Goal: Use online tool/utility: Utilize a website feature to perform a specific function

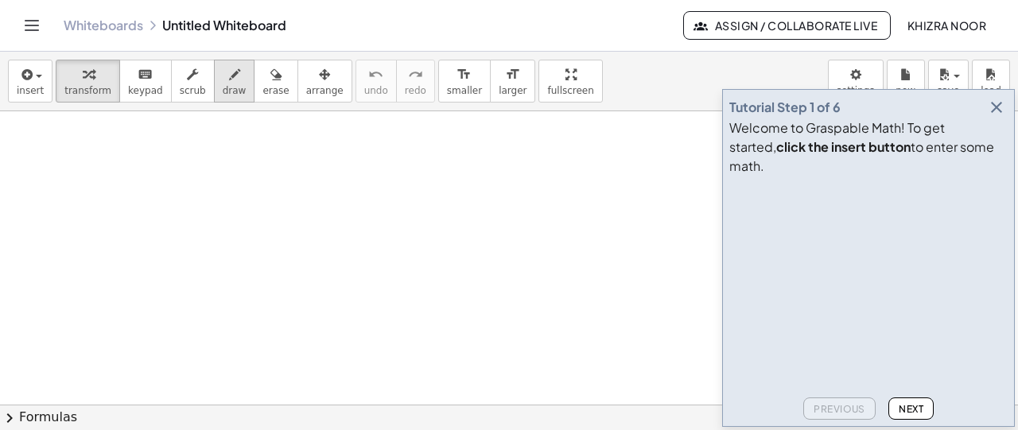
drag, startPoint x: 226, startPoint y: 162, endPoint x: 210, endPoint y: 80, distance: 83.5
click at [210, 80] on div "insert select one: Math Expression Function Text Youtube Video Graphing Geometr…" at bounding box center [509, 241] width 1018 height 379
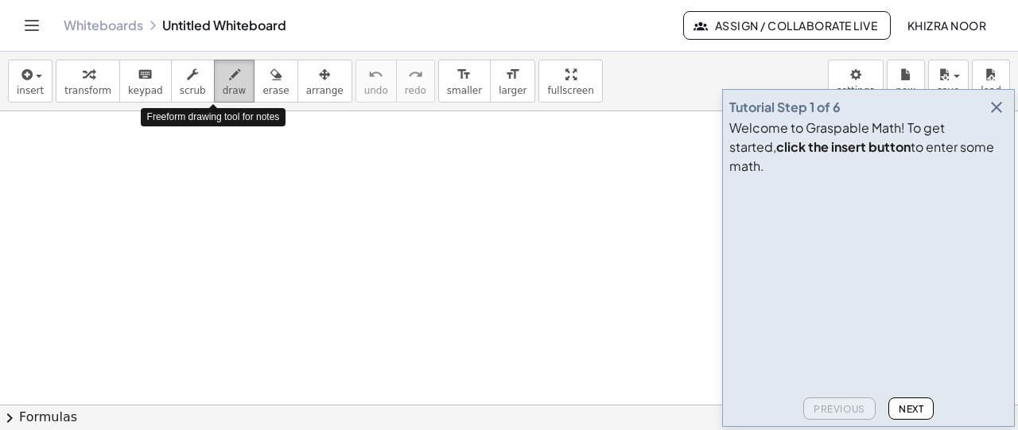
click at [229, 80] on icon "button" at bounding box center [234, 74] width 11 height 19
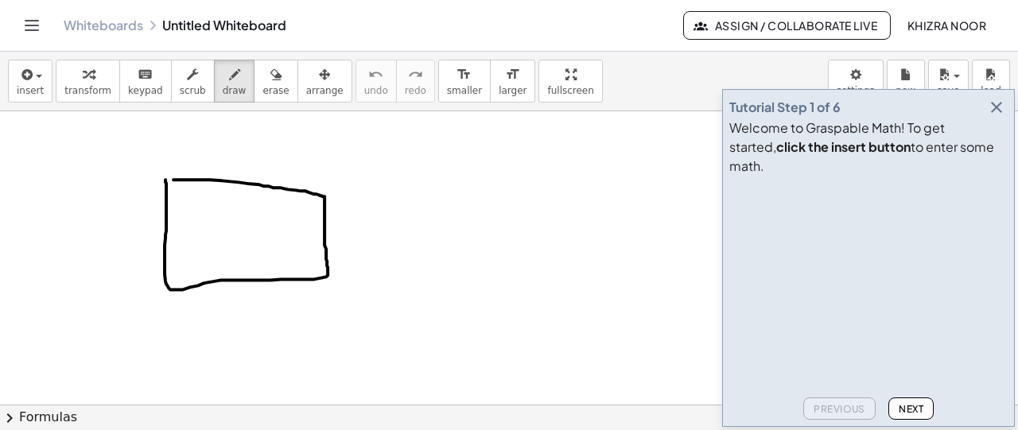
drag, startPoint x: 173, startPoint y: 179, endPoint x: 165, endPoint y: 178, distance: 8.0
drag, startPoint x: 161, startPoint y: 177, endPoint x: 170, endPoint y: 177, distance: 8.7
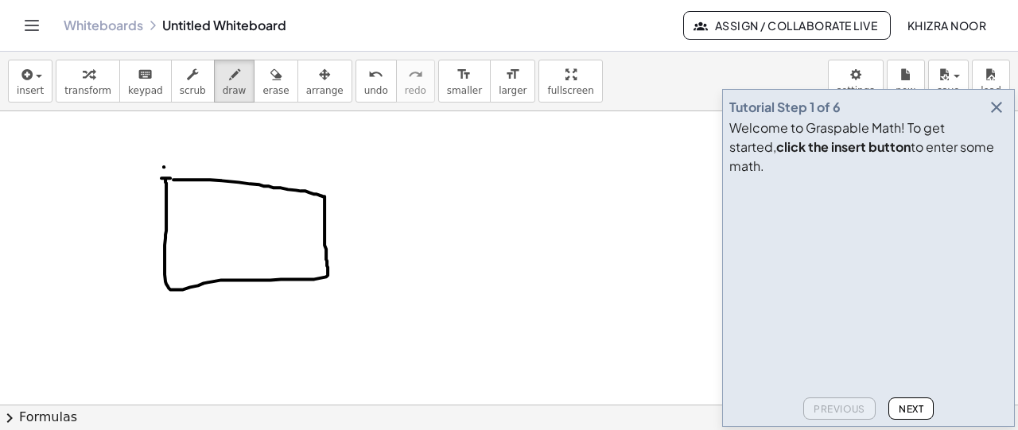
drag, startPoint x: 164, startPoint y: 166, endPoint x: 339, endPoint y: 282, distance: 210.0
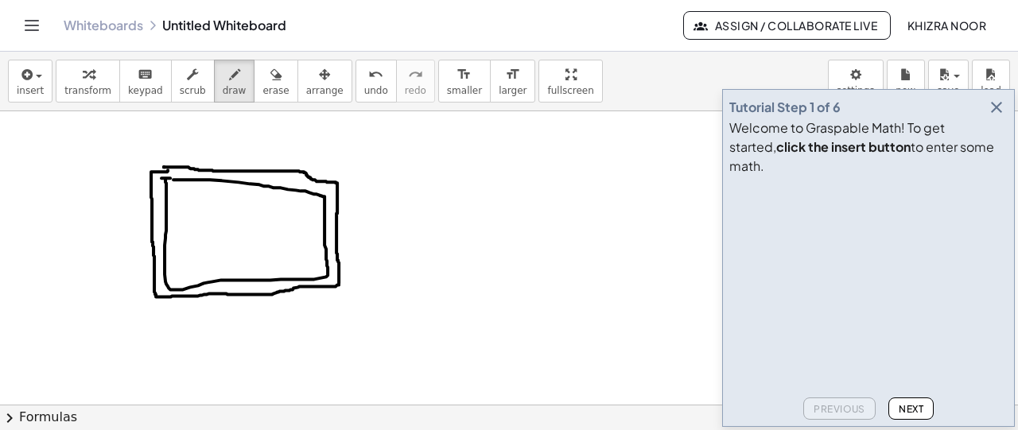
drag, startPoint x: 339, startPoint y: 284, endPoint x: 168, endPoint y: 169, distance: 205.8
click at [997, 117] on icon "button" at bounding box center [996, 107] width 19 height 19
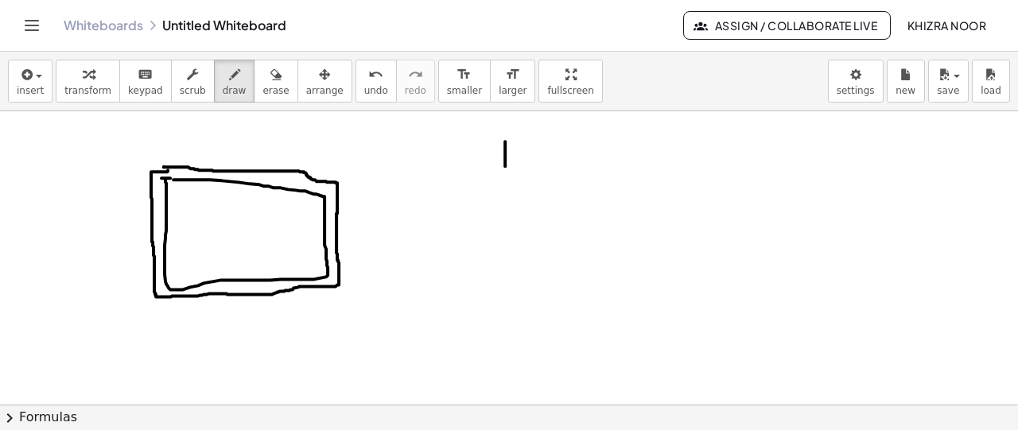
drag, startPoint x: 505, startPoint y: 141, endPoint x: 506, endPoint y: 182, distance: 41.4
drag, startPoint x: 523, startPoint y: 142, endPoint x: 529, endPoint y: 180, distance: 37.8
drag, startPoint x: 506, startPoint y: 162, endPoint x: 525, endPoint y: 162, distance: 19.1
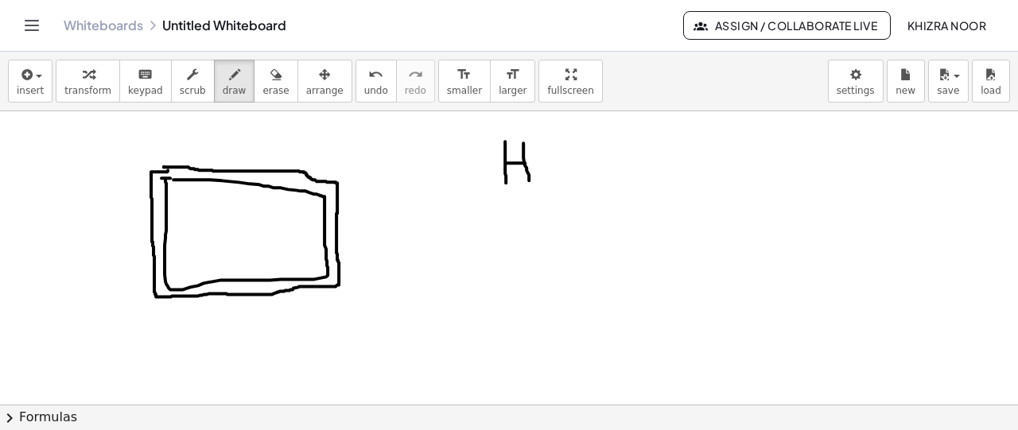
drag, startPoint x: 545, startPoint y: 141, endPoint x: 575, endPoint y: 185, distance: 53.8
drag, startPoint x: 595, startPoint y: 170, endPoint x: 620, endPoint y: 170, distance: 25.5
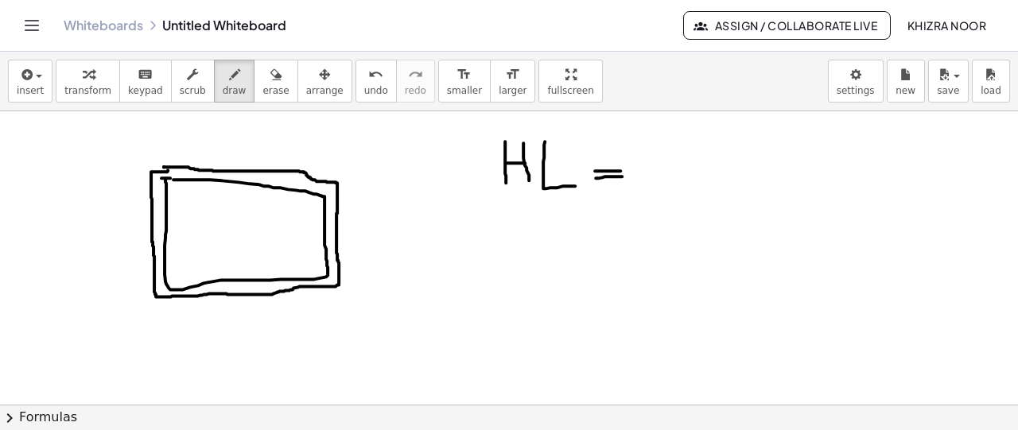
drag, startPoint x: 596, startPoint y: 177, endPoint x: 631, endPoint y: 176, distance: 35.0
drag, startPoint x: 681, startPoint y: 146, endPoint x: 680, endPoint y: 176, distance: 29.4
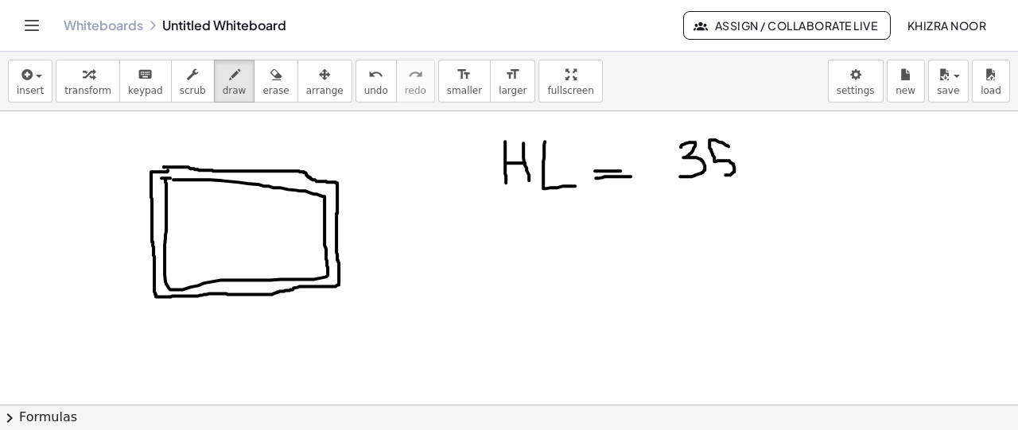
drag, startPoint x: 729, startPoint y: 146, endPoint x: 716, endPoint y: 174, distance: 31.3
drag, startPoint x: 764, startPoint y: 161, endPoint x: 781, endPoint y: 161, distance: 16.7
drag, startPoint x: 766, startPoint y: 166, endPoint x: 786, endPoint y: 166, distance: 19.9
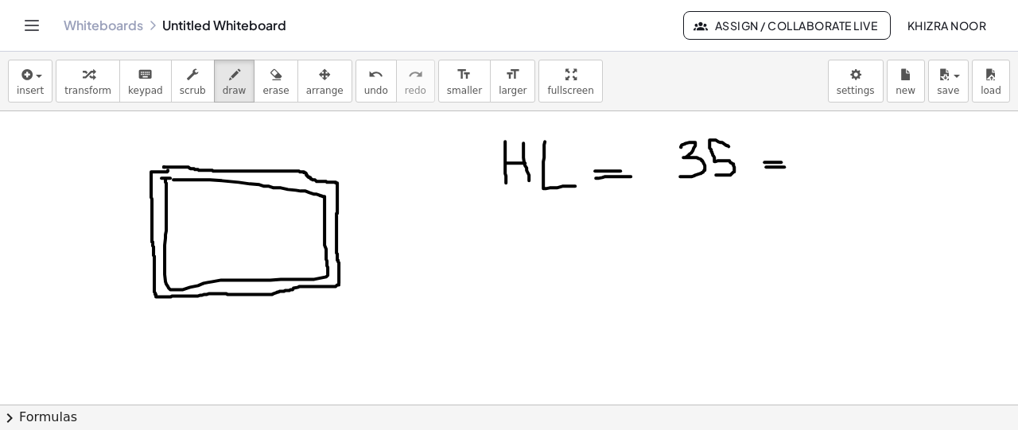
drag, startPoint x: 833, startPoint y: 152, endPoint x: 857, endPoint y: 169, distance: 29.6
drag, startPoint x: 833, startPoint y: 130, endPoint x: 814, endPoint y: 168, distance: 42.3
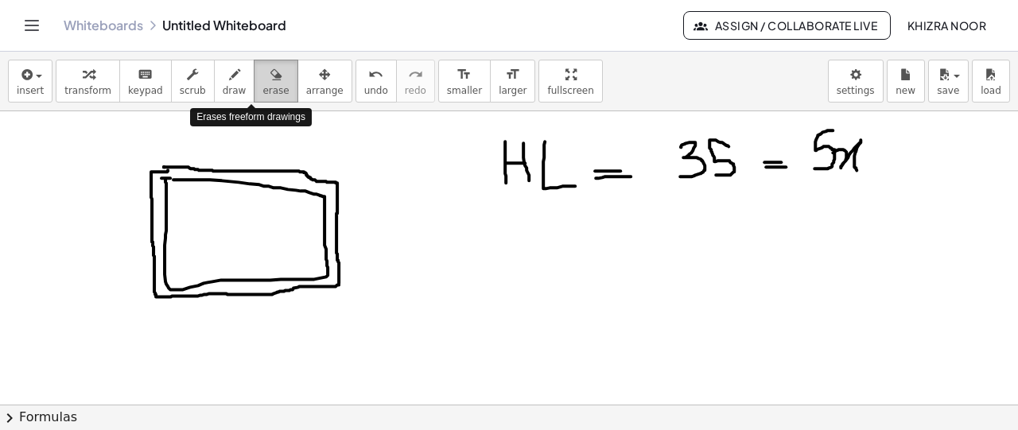
click at [262, 85] on span "erase" at bounding box center [275, 90] width 26 height 11
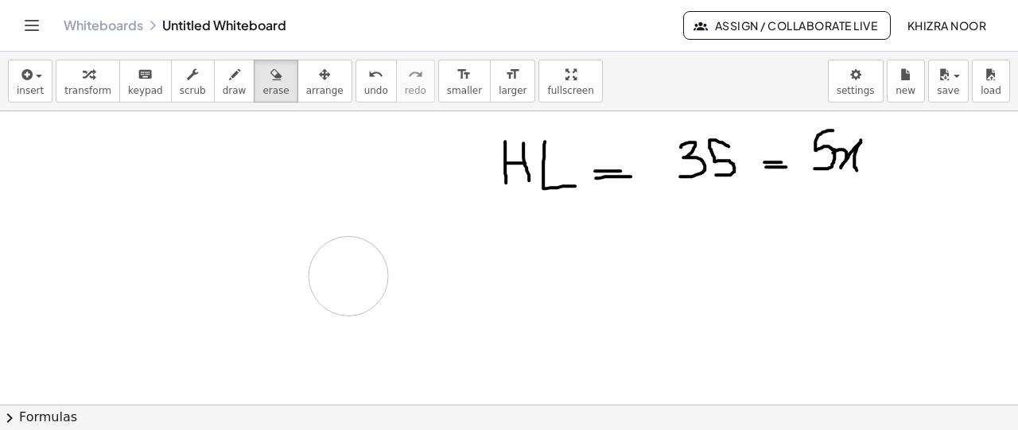
drag, startPoint x: 148, startPoint y: 174, endPoint x: 348, endPoint y: 276, distance: 224.1
click at [223, 85] on span "draw" at bounding box center [235, 90] width 24 height 11
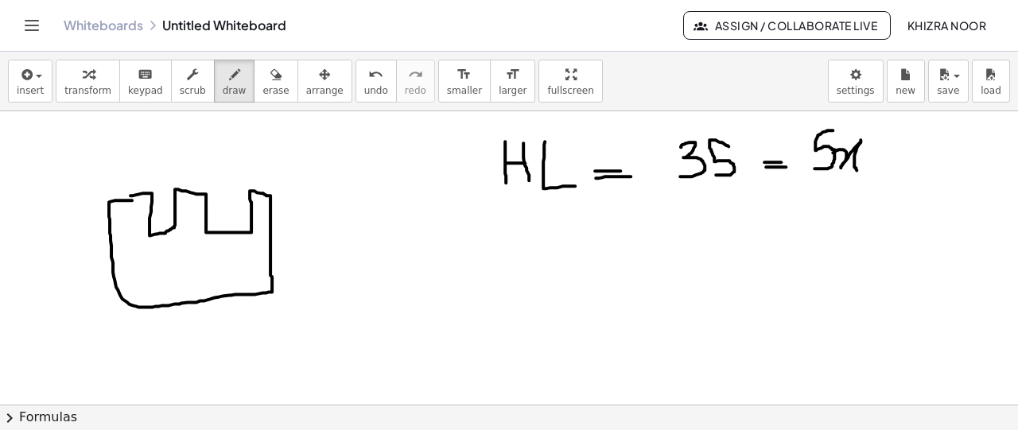
drag, startPoint x: 115, startPoint y: 199, endPoint x: 135, endPoint y: 196, distance: 20.1
drag, startPoint x: 113, startPoint y: 190, endPoint x: 134, endPoint y: 185, distance: 22.2
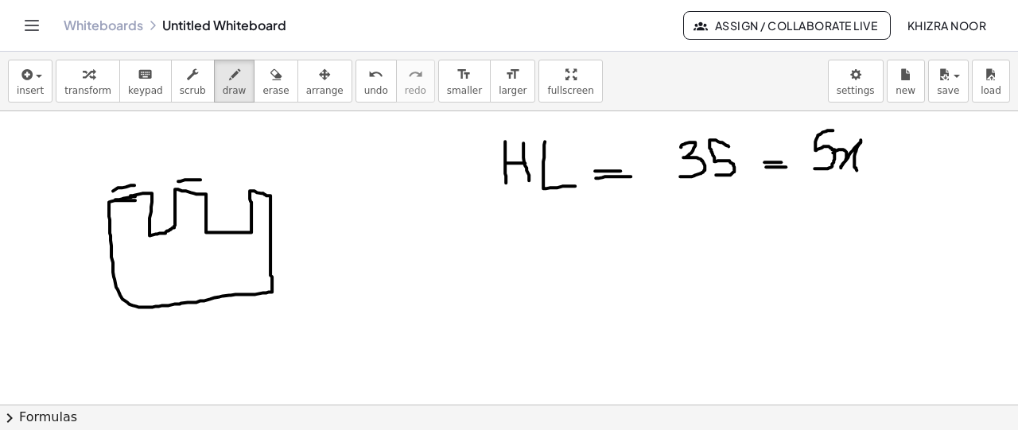
drag, startPoint x: 178, startPoint y: 181, endPoint x: 201, endPoint y: 179, distance: 23.1
drag, startPoint x: 251, startPoint y: 177, endPoint x: 278, endPoint y: 179, distance: 27.1
drag, startPoint x: 215, startPoint y: 220, endPoint x: 235, endPoint y: 220, distance: 20.7
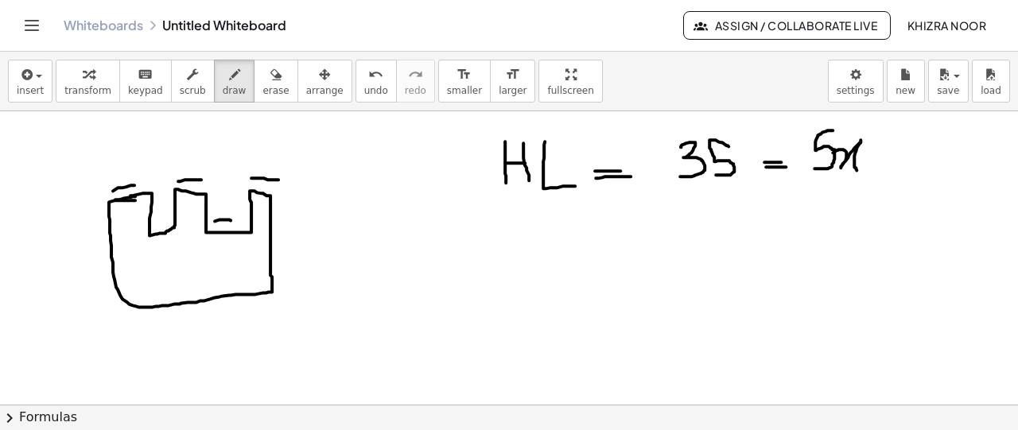
drag, startPoint x: 154, startPoint y: 225, endPoint x: 172, endPoint y: 222, distance: 17.8
drag, startPoint x: 607, startPoint y: 239, endPoint x: 630, endPoint y: 239, distance: 23.1
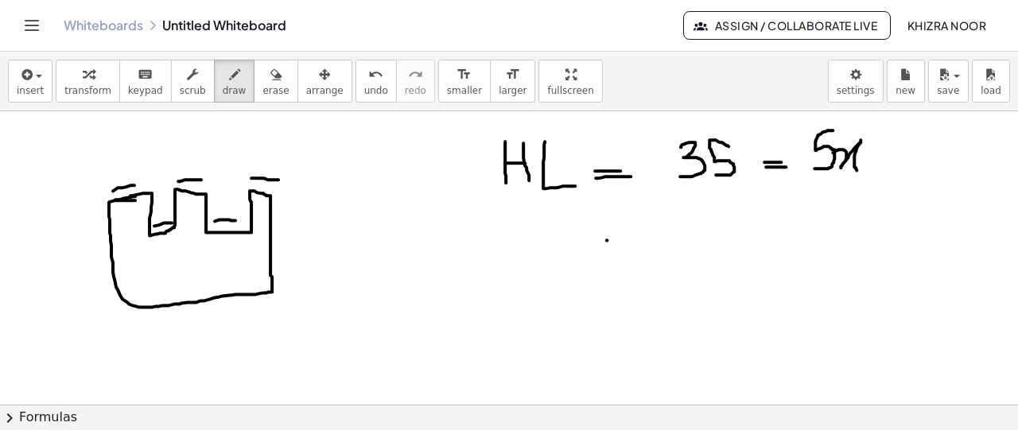
drag, startPoint x: 608, startPoint y: 255, endPoint x: 638, endPoint y: 258, distance: 30.3
drag, startPoint x: 558, startPoint y: 235, endPoint x: 584, endPoint y: 260, distance: 36.6
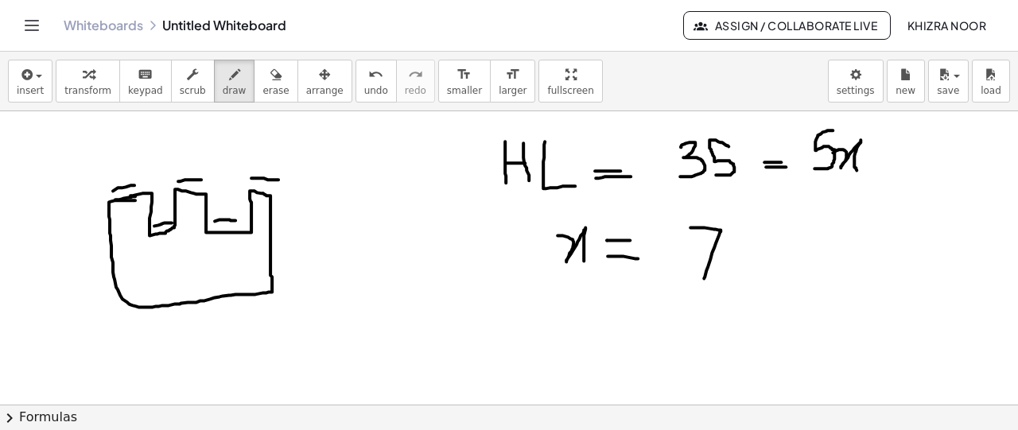
drag, startPoint x: 690, startPoint y: 227, endPoint x: 704, endPoint y: 279, distance: 54.2
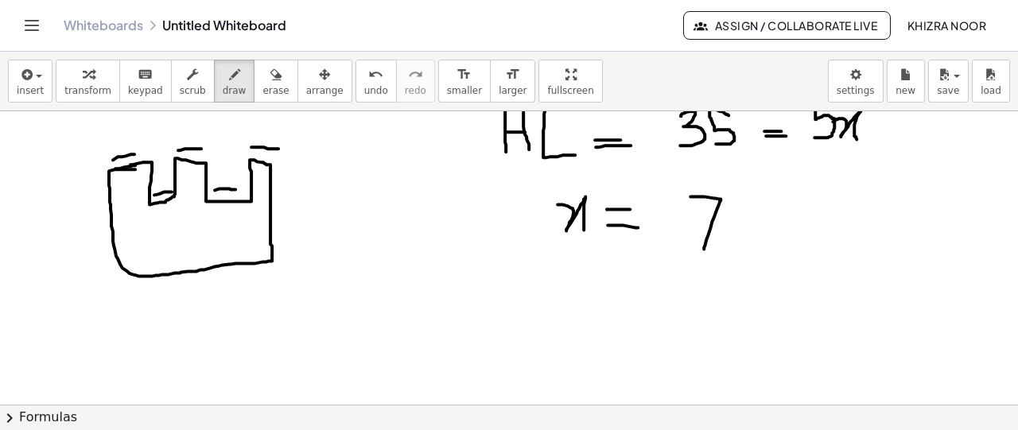
scroll to position [14, 0]
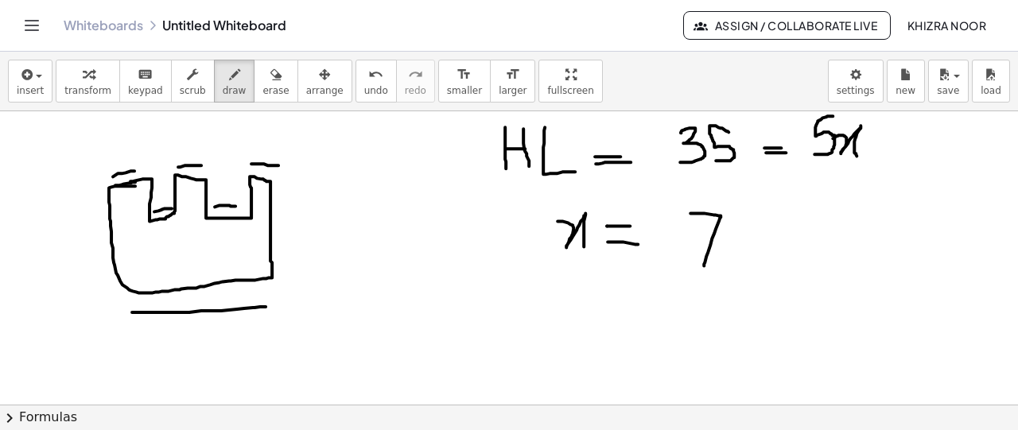
drag, startPoint x: 132, startPoint y: 311, endPoint x: 266, endPoint y: 305, distance: 133.7
drag, startPoint x: 288, startPoint y: 200, endPoint x: 286, endPoint y: 243, distance: 43.0
drag, startPoint x: 94, startPoint y: 214, endPoint x: 94, endPoint y: 258, distance: 44.5
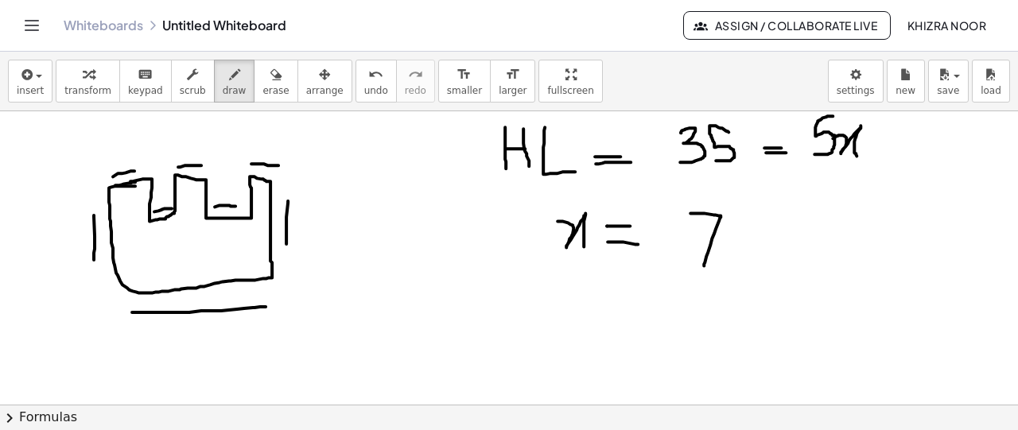
drag, startPoint x: 143, startPoint y: 196, endPoint x: 142, endPoint y: 216, distance: 19.9
drag, startPoint x: 185, startPoint y: 191, endPoint x: 185, endPoint y: 209, distance: 18.3
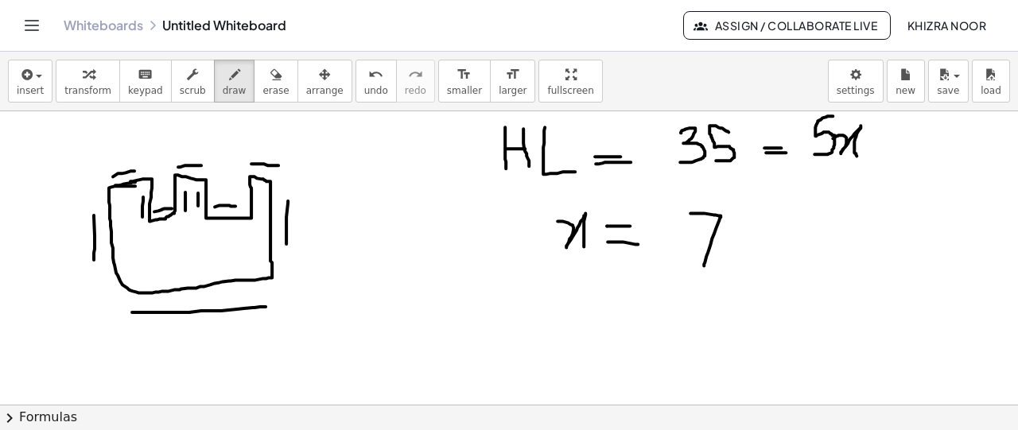
drag, startPoint x: 198, startPoint y: 192, endPoint x: 198, endPoint y: 206, distance: 14.3
drag, startPoint x: 243, startPoint y: 189, endPoint x: 243, endPoint y: 223, distance: 33.4
drag, startPoint x: 484, startPoint y: 297, endPoint x: 489, endPoint y: 358, distance: 61.5
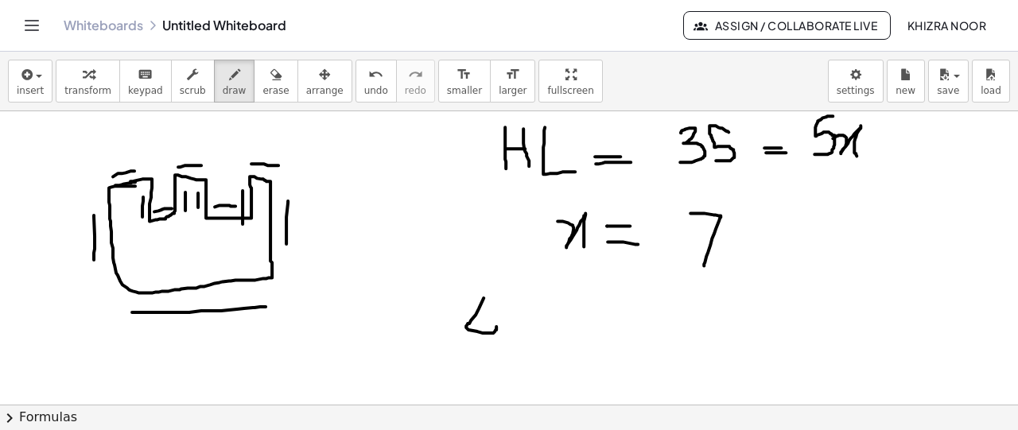
drag, startPoint x: 507, startPoint y: 333, endPoint x: 531, endPoint y: 358, distance: 34.3
drag, startPoint x: 566, startPoint y: 342, endPoint x: 587, endPoint y: 338, distance: 21.1
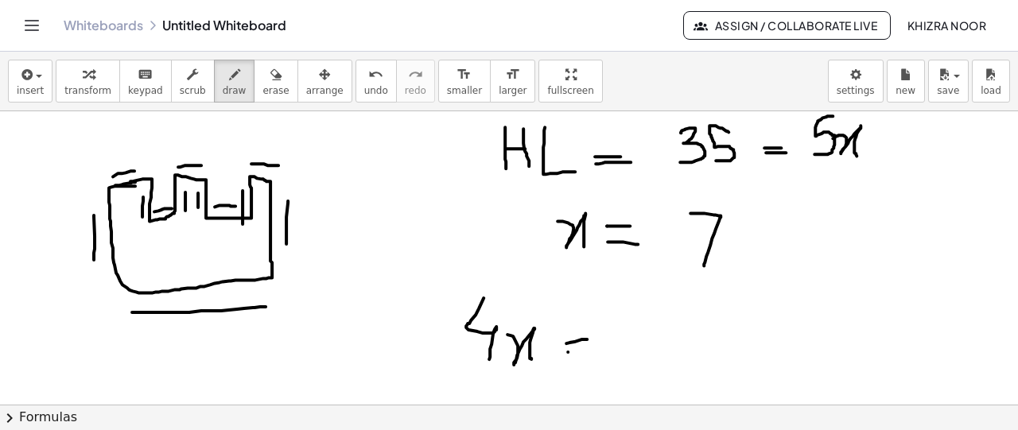
drag, startPoint x: 568, startPoint y: 351, endPoint x: 591, endPoint y: 351, distance: 23.1
drag, startPoint x: 627, startPoint y: 314, endPoint x: 638, endPoint y: 359, distance: 46.7
drag, startPoint x: 665, startPoint y: 338, endPoint x: 689, endPoint y: 359, distance: 31.6
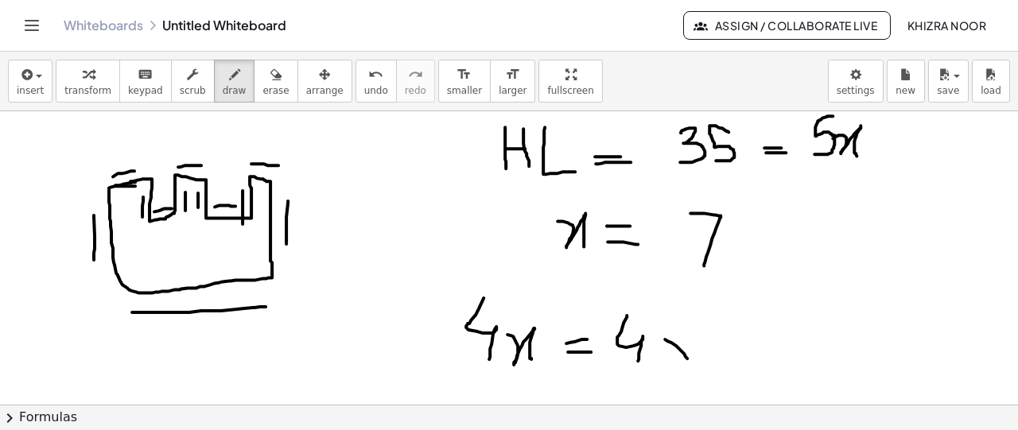
drag, startPoint x: 689, startPoint y: 336, endPoint x: 667, endPoint y: 367, distance: 37.5
drag, startPoint x: 716, startPoint y: 322, endPoint x: 721, endPoint y: 363, distance: 41.6
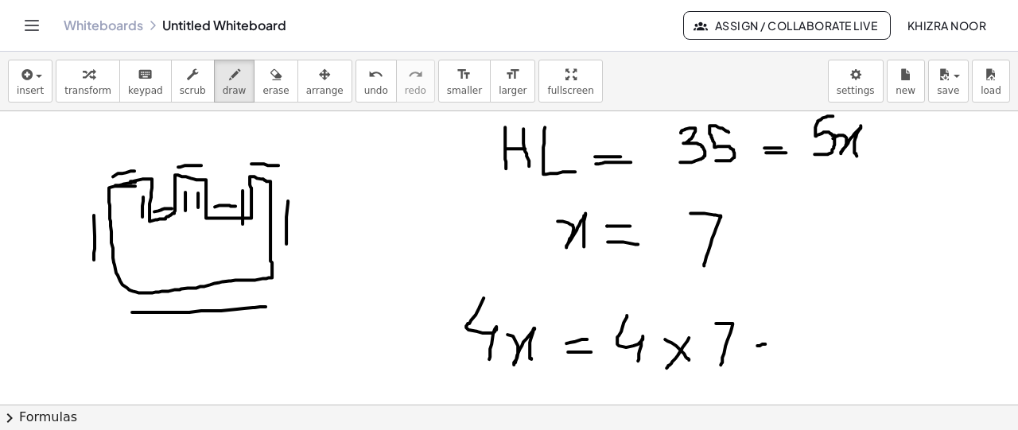
drag, startPoint x: 757, startPoint y: 344, endPoint x: 770, endPoint y: 343, distance: 12.8
drag, startPoint x: 752, startPoint y: 359, endPoint x: 773, endPoint y: 358, distance: 20.7
drag, startPoint x: 806, startPoint y: 328, endPoint x: 854, endPoint y: 353, distance: 54.8
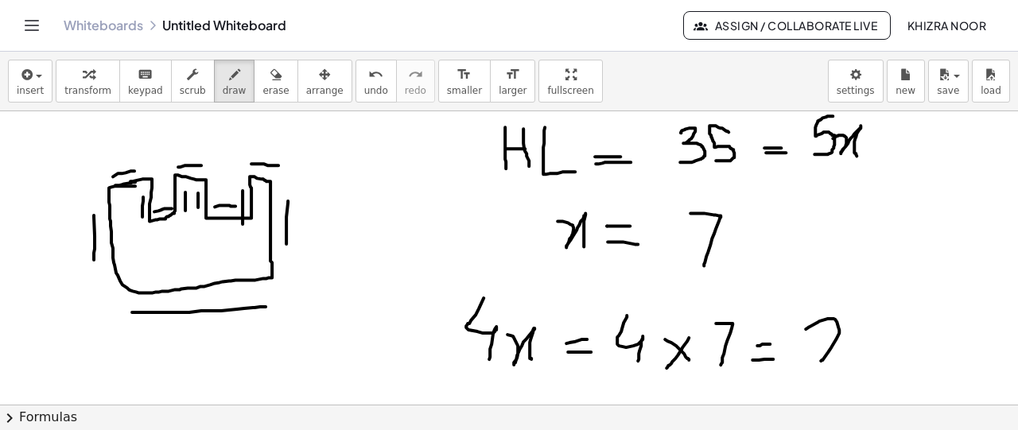
drag, startPoint x: 880, startPoint y: 340, endPoint x: 889, endPoint y: 333, distance: 10.8
drag, startPoint x: 347, startPoint y: 306, endPoint x: 372, endPoint y: 303, distance: 25.6
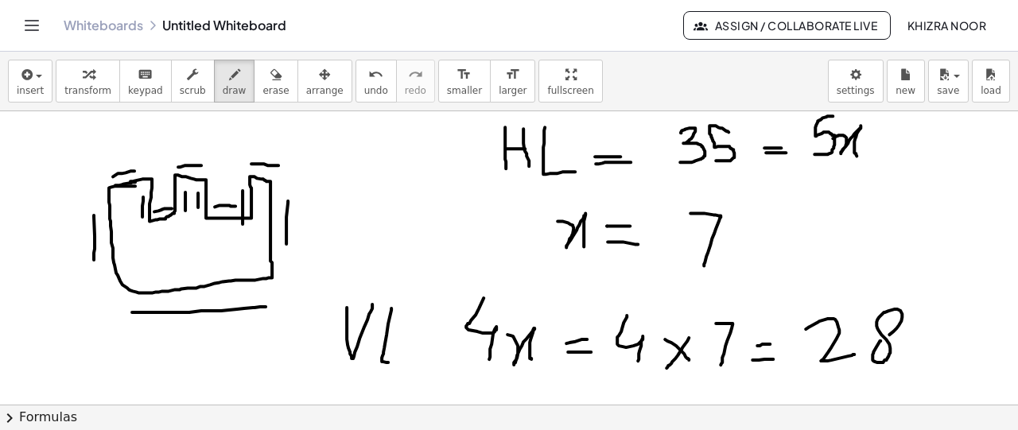
drag, startPoint x: 391, startPoint y: 307, endPoint x: 391, endPoint y: 361, distance: 54.1
drag, startPoint x: 419, startPoint y: 343, endPoint x: 432, endPoint y: 343, distance: 12.7
drag, startPoint x: 418, startPoint y: 353, endPoint x: 436, endPoint y: 353, distance: 18.3
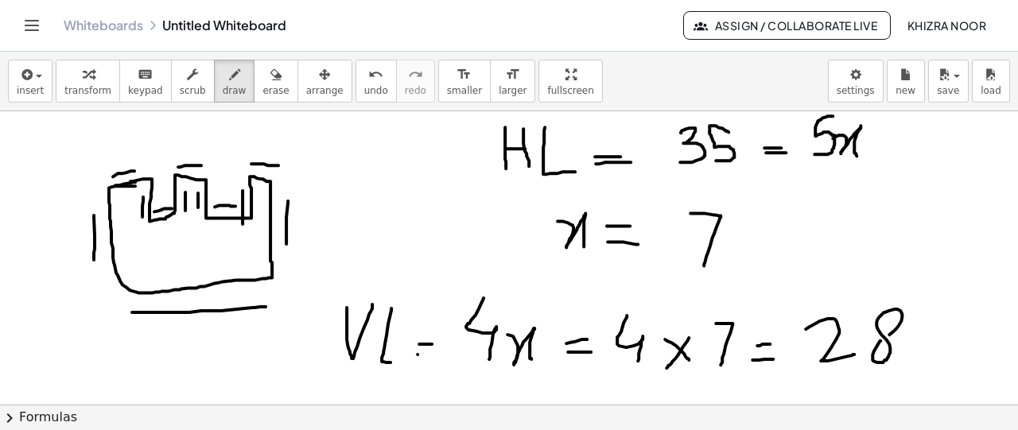
drag, startPoint x: 329, startPoint y: 316, endPoint x: 305, endPoint y: 354, distance: 45.0
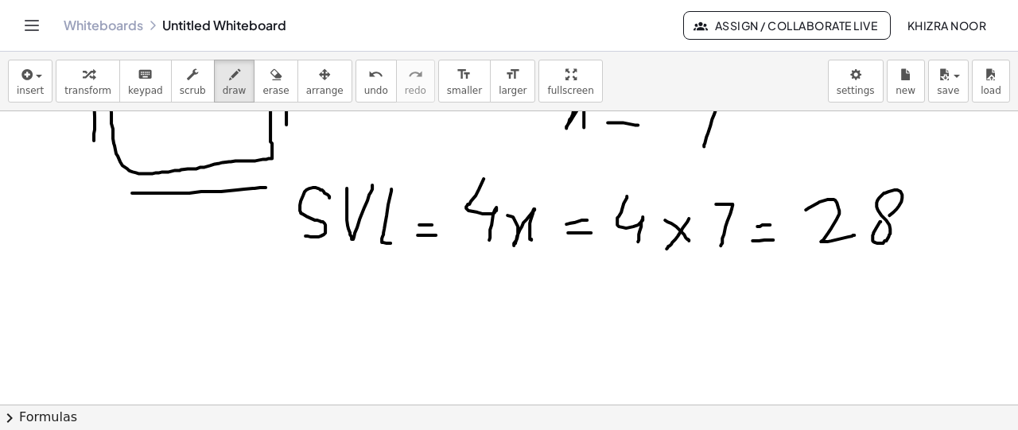
scroll to position [150, 0]
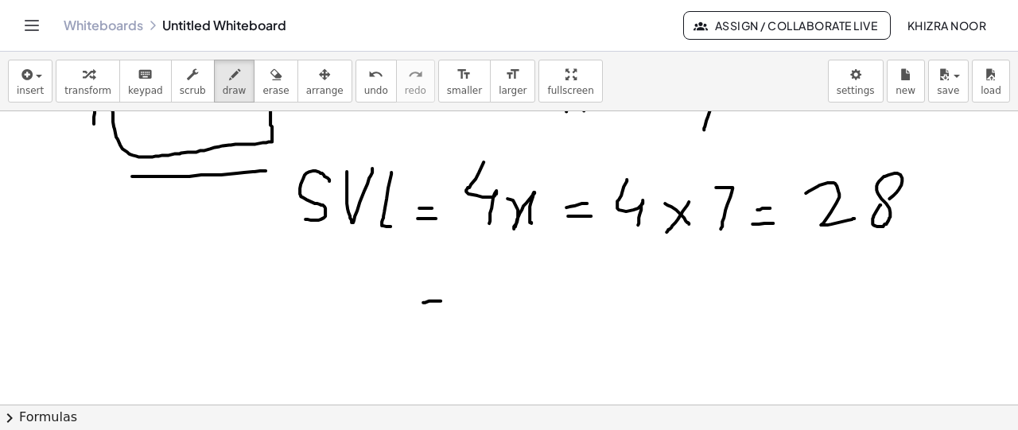
drag, startPoint x: 423, startPoint y: 301, endPoint x: 442, endPoint y: 300, distance: 19.2
click at [442, 300] on div at bounding box center [509, 347] width 1018 height 773
drag, startPoint x: 423, startPoint y: 314, endPoint x: 436, endPoint y: 313, distance: 12.8
click at [436, 313] on div at bounding box center [509, 347] width 1018 height 773
drag, startPoint x: 495, startPoint y: 290, endPoint x: 528, endPoint y: 328, distance: 50.7
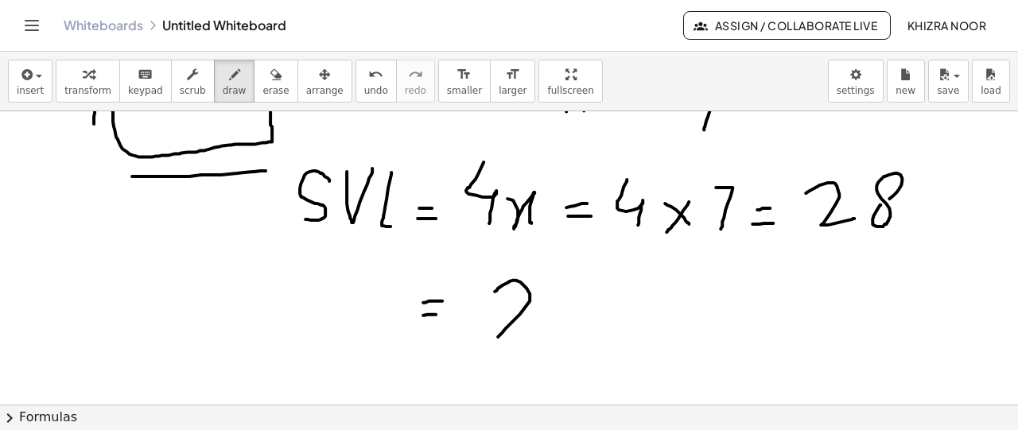
click at [528, 328] on div at bounding box center [509, 347] width 1018 height 773
drag, startPoint x: 558, startPoint y: 309, endPoint x: 569, endPoint y: 305, distance: 11.1
click at [569, 305] on div at bounding box center [509, 347] width 1018 height 773
drag, startPoint x: 619, startPoint y: 300, endPoint x: 619, endPoint y: 333, distance: 33.4
click at [619, 333] on div at bounding box center [509, 347] width 1018 height 773
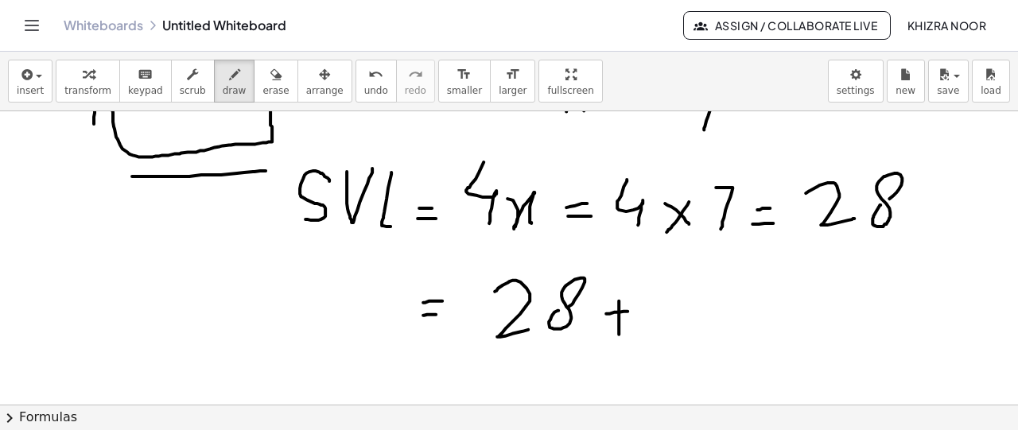
drag, startPoint x: 606, startPoint y: 313, endPoint x: 636, endPoint y: 310, distance: 30.3
click at [636, 310] on div at bounding box center [509, 347] width 1018 height 773
drag, startPoint x: 665, startPoint y: 295, endPoint x: 703, endPoint y: 321, distance: 46.3
click at [703, 321] on div at bounding box center [509, 347] width 1018 height 773
click at [740, 296] on div at bounding box center [509, 347] width 1018 height 773
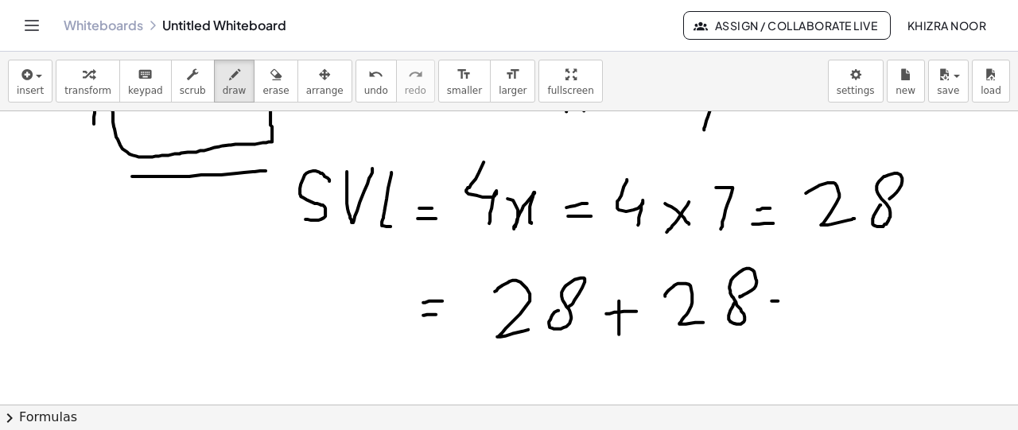
drag, startPoint x: 771, startPoint y: 300, endPoint x: 791, endPoint y: 300, distance: 19.1
click at [791, 300] on div at bounding box center [509, 347] width 1018 height 773
drag, startPoint x: 776, startPoint y: 309, endPoint x: 808, endPoint y: 308, distance: 31.9
click at [808, 308] on div at bounding box center [509, 347] width 1018 height 773
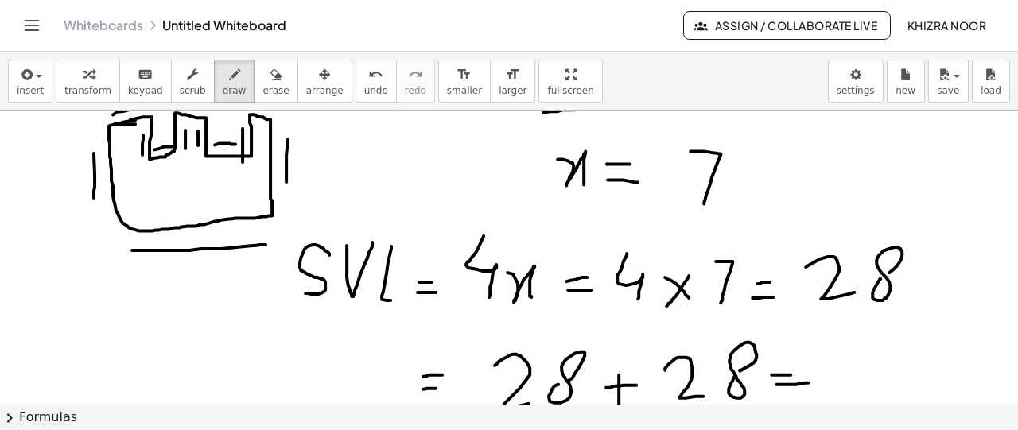
scroll to position [36, 0]
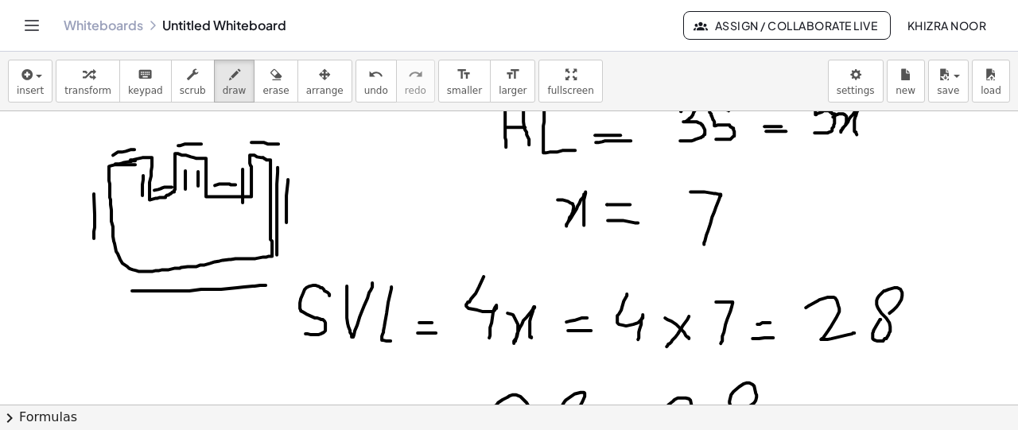
drag, startPoint x: 278, startPoint y: 166, endPoint x: 277, endPoint y: 254, distance: 87.5
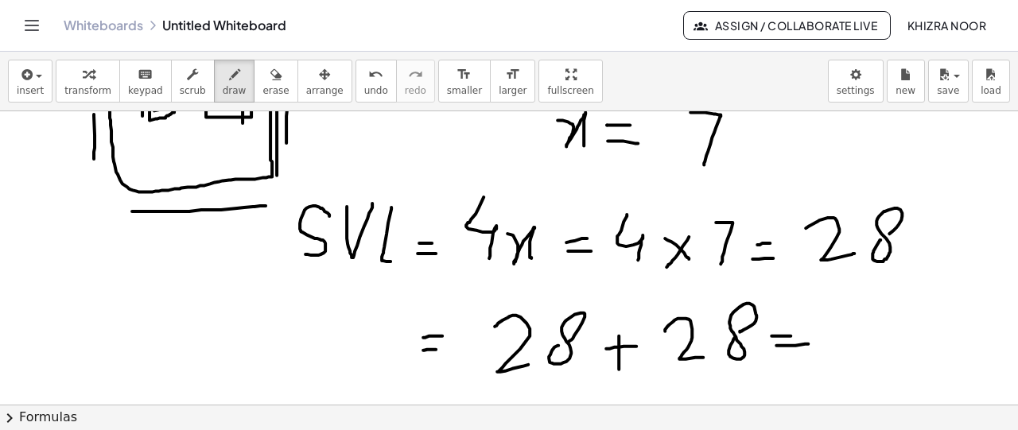
scroll to position [116, 0]
drag, startPoint x: 881, startPoint y: 309, endPoint x: 874, endPoint y: 347, distance: 38.1
click at [874, 347] on div at bounding box center [509, 381] width 1018 height 773
drag, startPoint x: 855, startPoint y: 309, endPoint x: 830, endPoint y: 354, distance: 50.9
click at [830, 354] on div at bounding box center [509, 381] width 1018 height 773
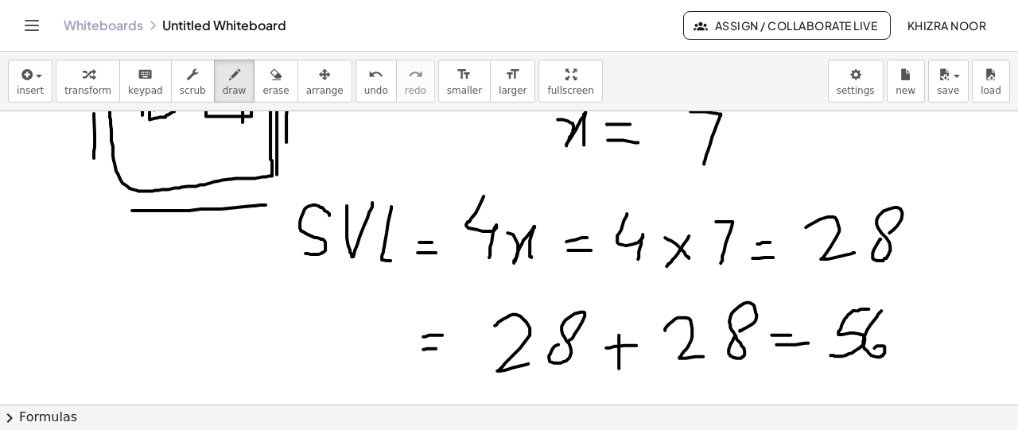
drag, startPoint x: 857, startPoint y: 309, endPoint x: 869, endPoint y: 308, distance: 11.2
click at [869, 308] on div at bounding box center [509, 381] width 1018 height 773
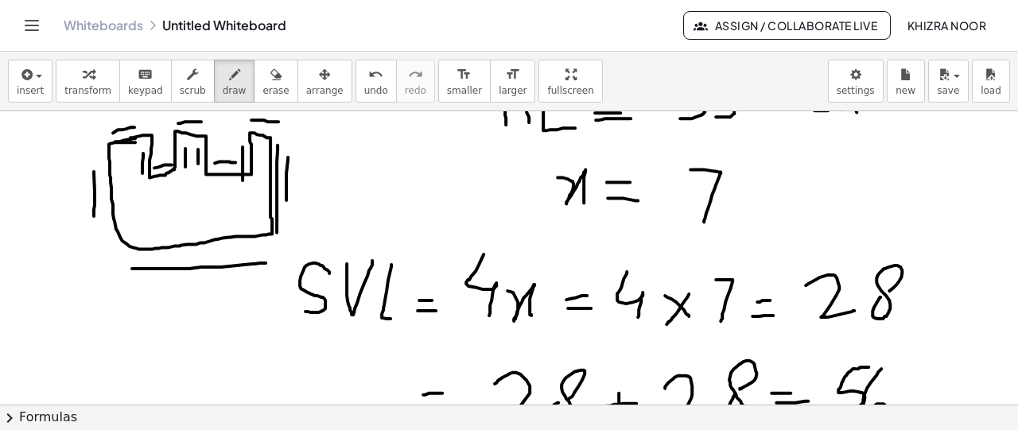
scroll to position [56, 0]
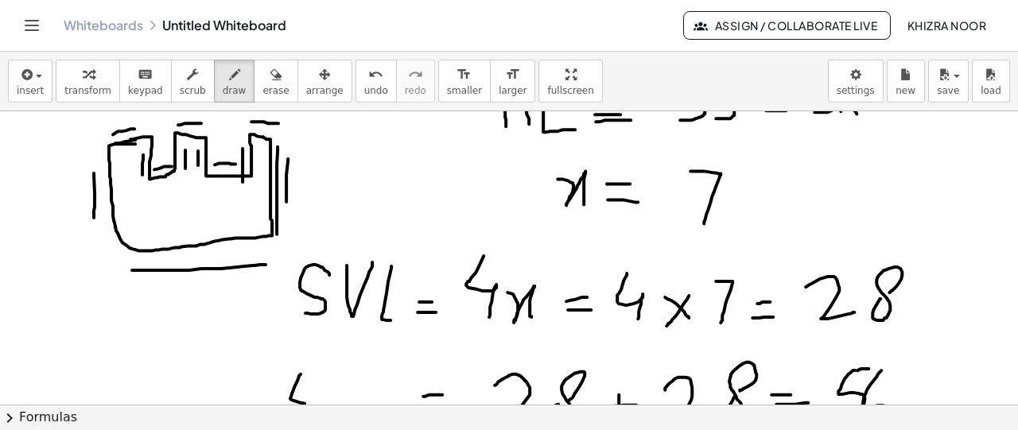
drag, startPoint x: 301, startPoint y: 373, endPoint x: 318, endPoint y: 403, distance: 34.9
drag, startPoint x: 331, startPoint y: 376, endPoint x: 349, endPoint y: 370, distance: 19.4
drag, startPoint x: 368, startPoint y: 370, endPoint x: 379, endPoint y: 401, distance: 32.7
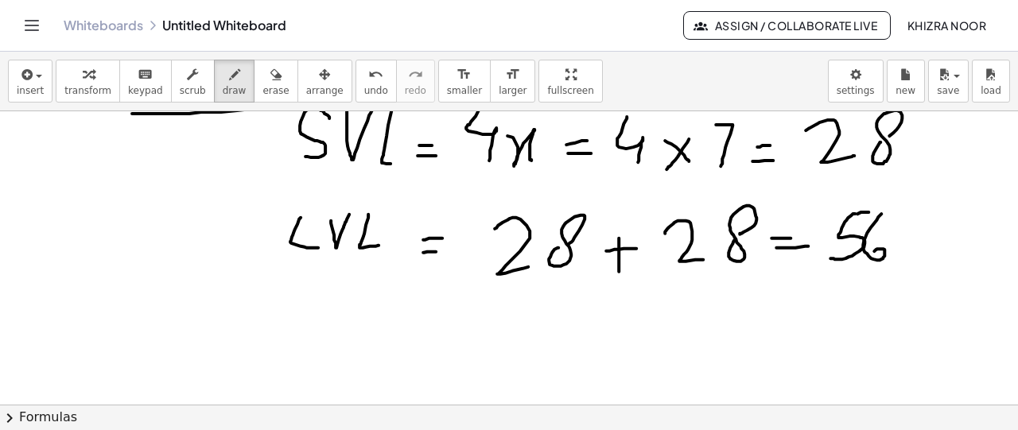
scroll to position [259, 0]
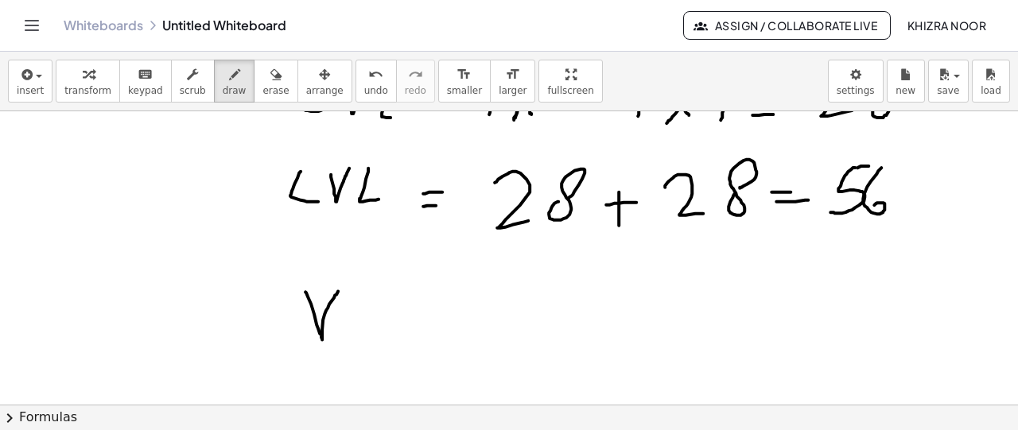
drag, startPoint x: 305, startPoint y: 291, endPoint x: 338, endPoint y: 290, distance: 32.6
click at [338, 290] on div at bounding box center [509, 238] width 1018 height 773
drag, startPoint x: 346, startPoint y: 290, endPoint x: 371, endPoint y: 333, distance: 50.6
click at [371, 333] on div at bounding box center [509, 238] width 1018 height 773
drag, startPoint x: 407, startPoint y: 308, endPoint x: 428, endPoint y: 307, distance: 20.7
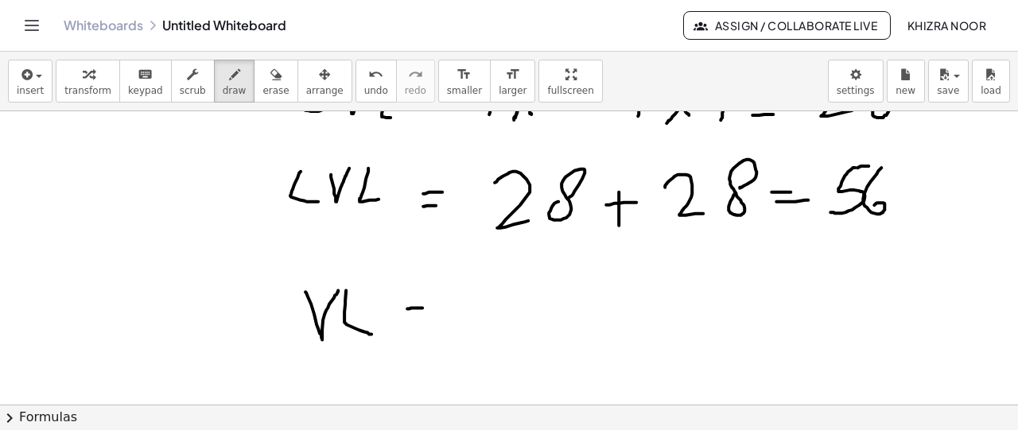
click at [428, 307] on div at bounding box center [509, 238] width 1018 height 773
drag, startPoint x: 407, startPoint y: 321, endPoint x: 422, endPoint y: 321, distance: 15.1
click at [422, 321] on div at bounding box center [509, 238] width 1018 height 773
drag, startPoint x: 493, startPoint y: 283, endPoint x: 528, endPoint y: 323, distance: 53.0
click at [528, 323] on div at bounding box center [509, 238] width 1018 height 773
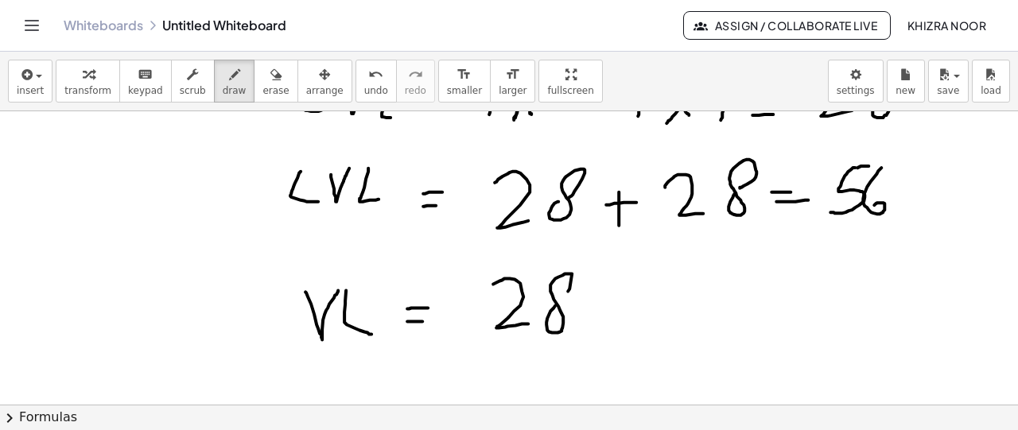
drag, startPoint x: 555, startPoint y: 305, endPoint x: 564, endPoint y: 297, distance: 11.3
click at [564, 297] on div at bounding box center [509, 238] width 1018 height 773
drag, startPoint x: 611, startPoint y: 293, endPoint x: 615, endPoint y: 317, distance: 23.4
click at [615, 317] on div at bounding box center [509, 238] width 1018 height 773
drag, startPoint x: 601, startPoint y: 306, endPoint x: 630, endPoint y: 300, distance: 29.3
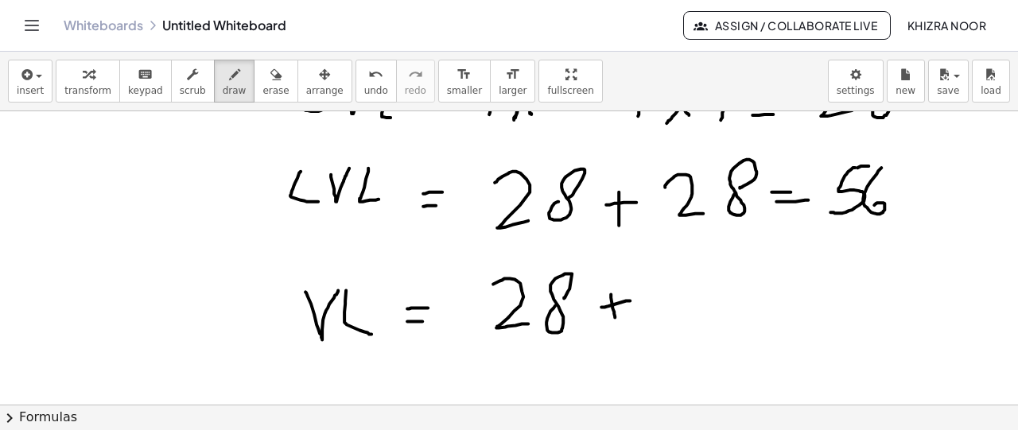
click at [630, 300] on div at bounding box center [509, 238] width 1018 height 773
drag, startPoint x: 674, startPoint y: 279, endPoint x: 652, endPoint y: 327, distance: 52.7
click at [652, 327] on div at bounding box center [509, 238] width 1018 height 773
drag, startPoint x: 732, startPoint y: 289, endPoint x: 712, endPoint y: 323, distance: 39.6
click at [712, 323] on div at bounding box center [509, 238] width 1018 height 773
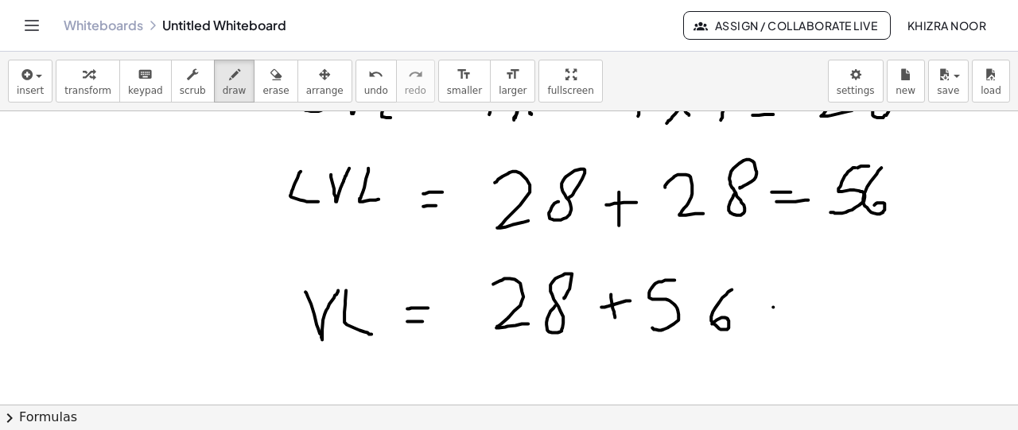
drag, startPoint x: 773, startPoint y: 306, endPoint x: 801, endPoint y: 300, distance: 28.6
click at [801, 300] on div at bounding box center [509, 238] width 1018 height 773
drag, startPoint x: 775, startPoint y: 322, endPoint x: 806, endPoint y: 319, distance: 32.0
click at [806, 319] on div at bounding box center [509, 238] width 1018 height 773
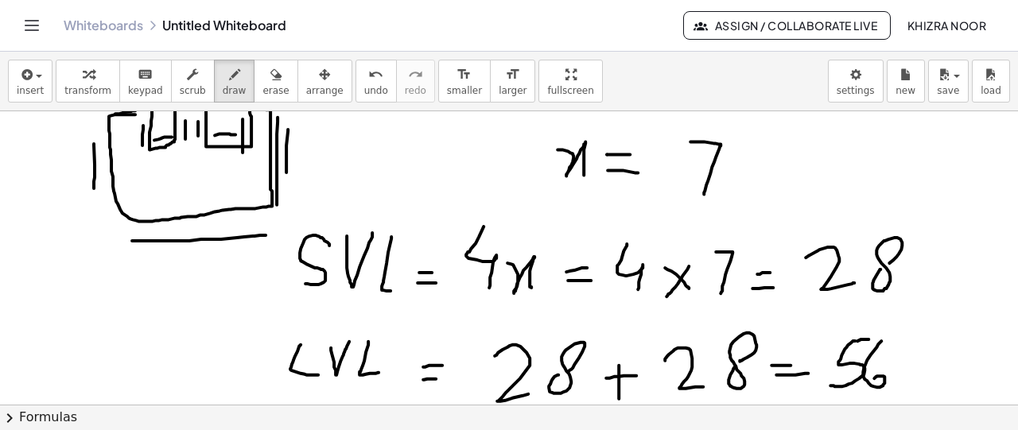
scroll to position [81, 0]
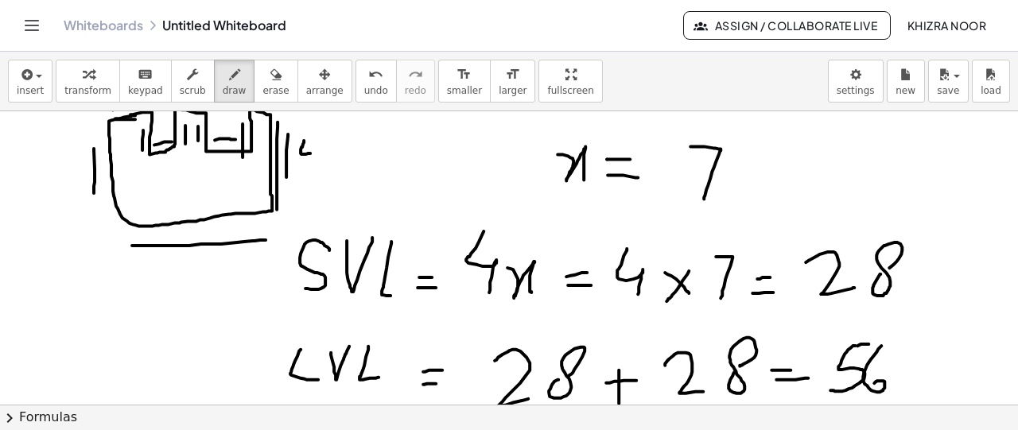
drag, startPoint x: 304, startPoint y: 139, endPoint x: 315, endPoint y: 157, distance: 20.7
click at [310, 162] on div at bounding box center [509, 416] width 1018 height 773
drag, startPoint x: 317, startPoint y: 154, endPoint x: 328, endPoint y: 175, distance: 24.2
click at [328, 175] on div at bounding box center [509, 416] width 1018 height 773
drag, startPoint x: 251, startPoint y: 171, endPoint x: 289, endPoint y: 170, distance: 37.4
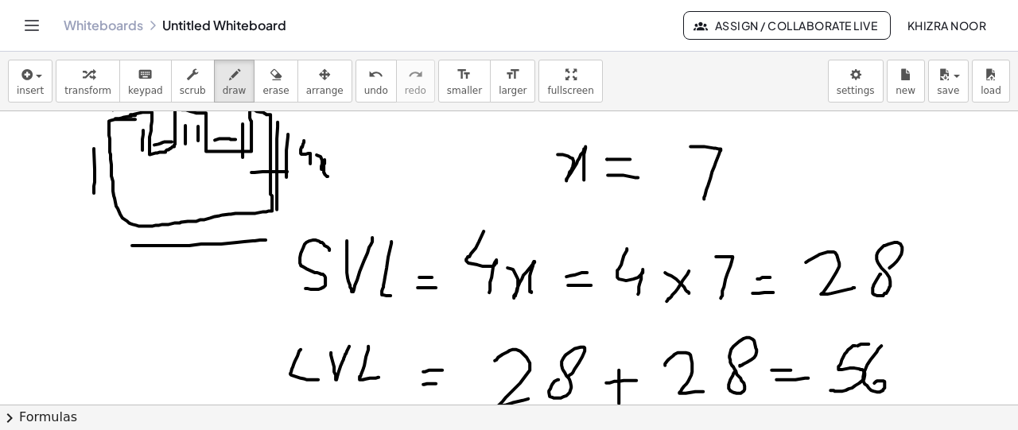
click at [289, 170] on div at bounding box center [509, 416] width 1018 height 773
drag, startPoint x: 254, startPoint y: 181, endPoint x: 296, endPoint y: 179, distance: 42.2
click at [296, 179] on div at bounding box center [509, 416] width 1018 height 773
drag, startPoint x: 90, startPoint y: 154, endPoint x: 122, endPoint y: 152, distance: 31.9
click at [122, 152] on div at bounding box center [509, 416] width 1018 height 773
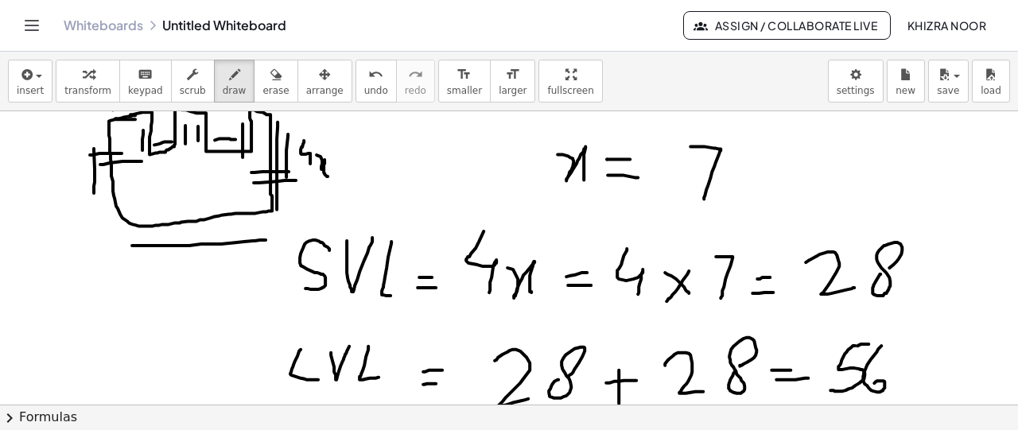
drag, startPoint x: 100, startPoint y: 163, endPoint x: 142, endPoint y: 160, distance: 41.5
click at [142, 160] on div at bounding box center [509, 416] width 1018 height 773
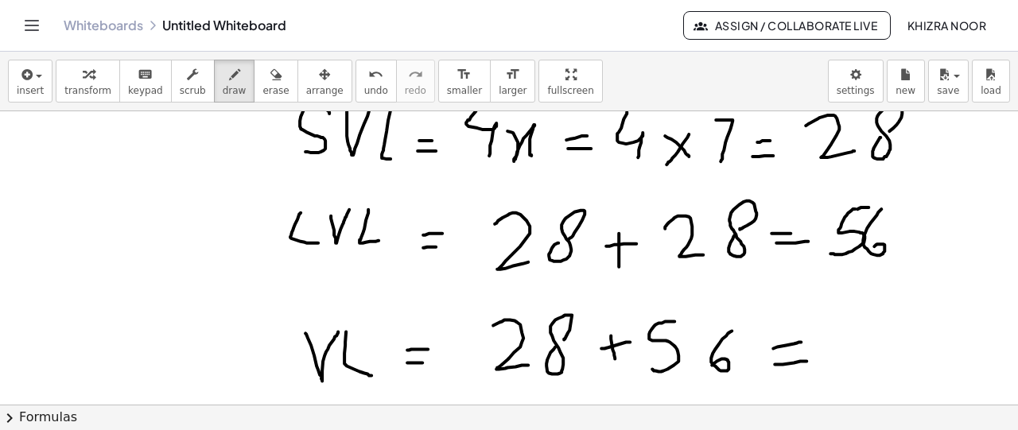
scroll to position [266, 0]
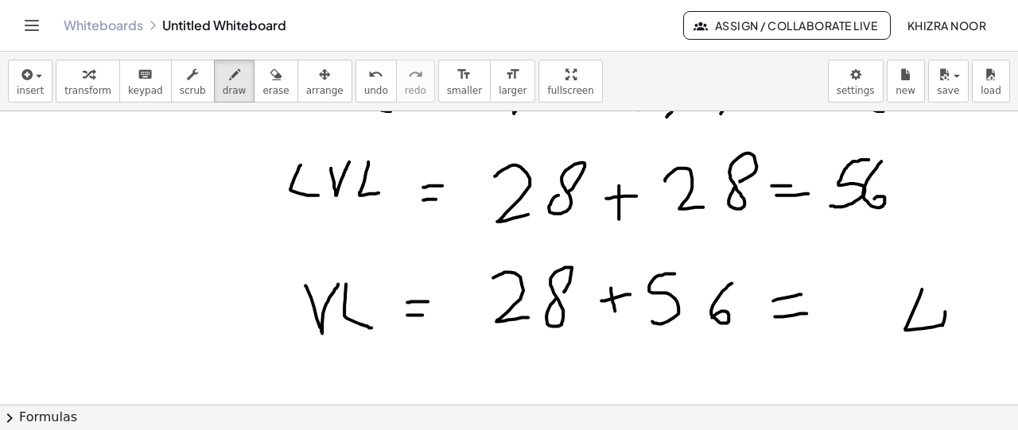
drag, startPoint x: 922, startPoint y: 288, endPoint x: 932, endPoint y: 348, distance: 60.5
click at [932, 348] on div at bounding box center [509, 232] width 1018 height 773
click at [869, 303] on div at bounding box center [509, 232] width 1018 height 773
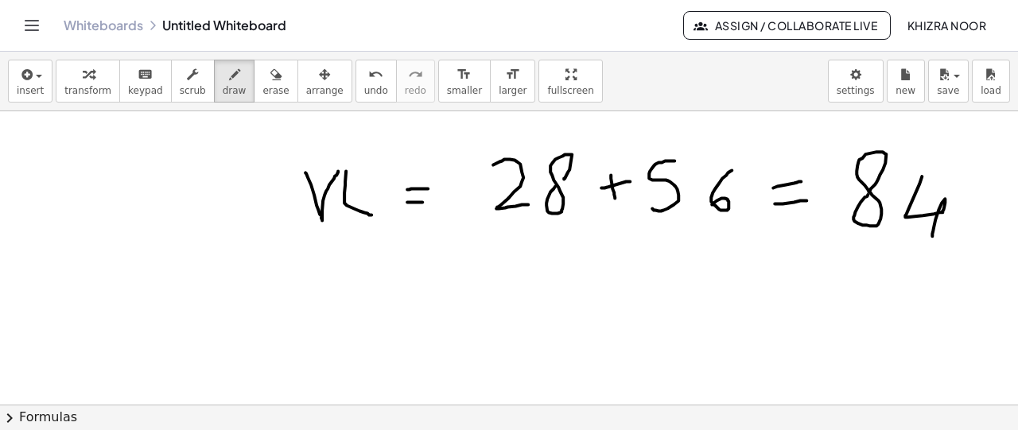
scroll to position [382, 0]
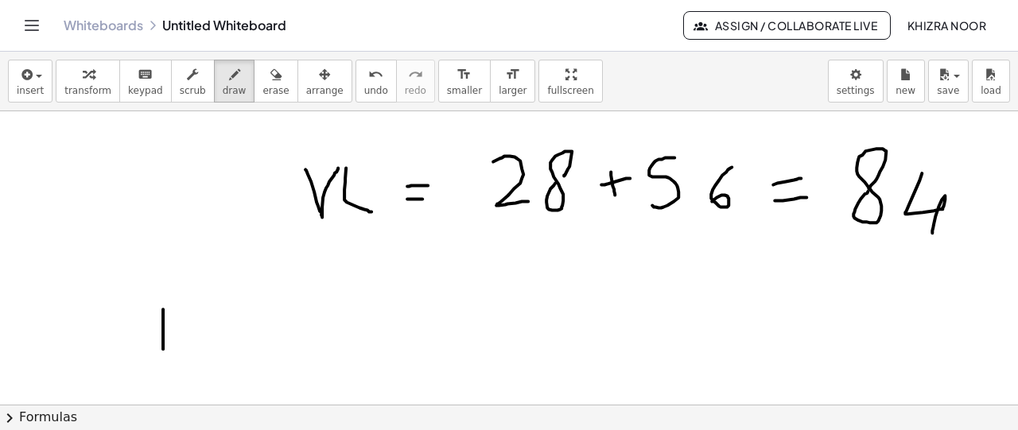
drag, startPoint x: 163, startPoint y: 308, endPoint x: 164, endPoint y: 348, distance: 39.8
click at [164, 348] on div at bounding box center [509, 116] width 1018 height 773
drag, startPoint x: 164, startPoint y: 309, endPoint x: 157, endPoint y: 335, distance: 26.4
click at [157, 335] on div at bounding box center [509, 116] width 1018 height 773
drag, startPoint x: 216, startPoint y: 343, endPoint x: 234, endPoint y: 344, distance: 17.5
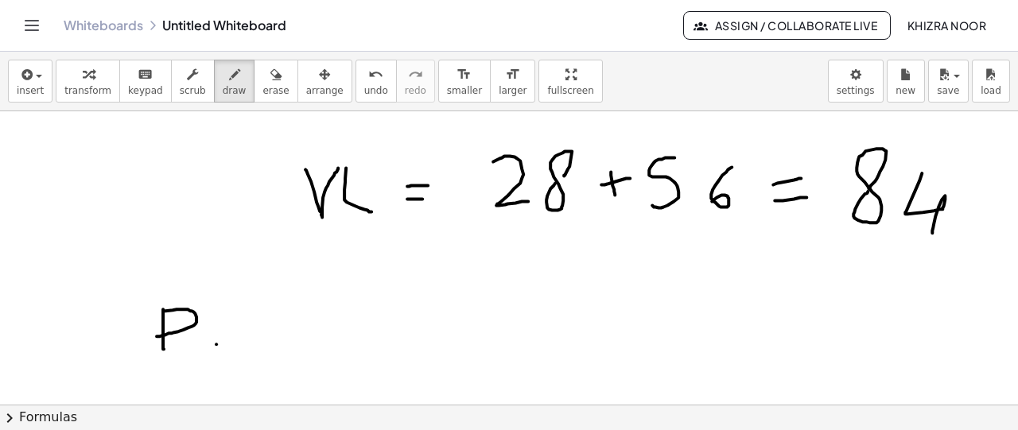
click at [234, 344] on div at bounding box center [509, 116] width 1018 height 773
drag, startPoint x: 217, startPoint y: 350, endPoint x: 235, endPoint y: 350, distance: 18.3
click at [235, 350] on div at bounding box center [509, 116] width 1018 height 773
drag, startPoint x: 290, startPoint y: 309, endPoint x: 286, endPoint y: 344, distance: 35.9
click at [286, 344] on div at bounding box center [509, 116] width 1018 height 773
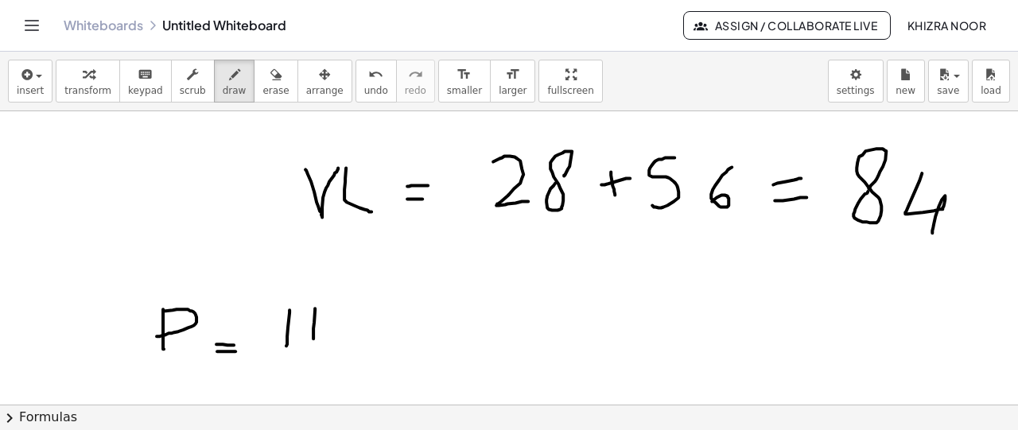
drag, startPoint x: 315, startPoint y: 307, endPoint x: 313, endPoint y: 337, distance: 30.3
click at [313, 337] on div at bounding box center [509, 116] width 1018 height 773
drag, startPoint x: 288, startPoint y: 323, endPoint x: 321, endPoint y: 324, distance: 33.4
click at [321, 324] on div at bounding box center [509, 116] width 1018 height 773
drag, startPoint x: 344, startPoint y: 308, endPoint x: 343, endPoint y: 340, distance: 32.6
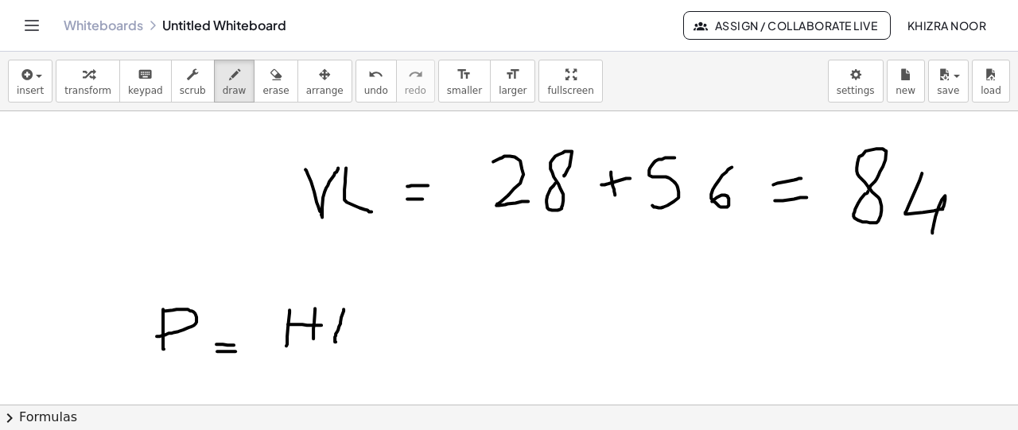
click at [343, 340] on div at bounding box center [509, 116] width 1018 height 773
drag, startPoint x: 395, startPoint y: 320, endPoint x: 394, endPoint y: 342, distance: 22.3
click at [394, 342] on div at bounding box center [509, 116] width 1018 height 773
drag, startPoint x: 375, startPoint y: 332, endPoint x: 405, endPoint y: 332, distance: 29.4
click at [405, 332] on div at bounding box center [509, 116] width 1018 height 773
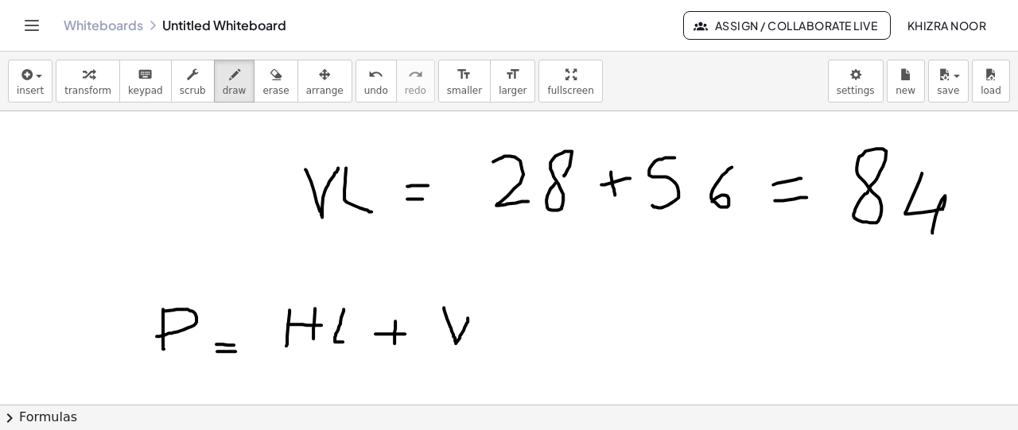
drag, startPoint x: 444, startPoint y: 306, endPoint x: 468, endPoint y: 315, distance: 25.4
click at [468, 315] on div at bounding box center [509, 116] width 1018 height 773
drag, startPoint x: 485, startPoint y: 305, endPoint x: 517, endPoint y: 345, distance: 50.9
click at [517, 345] on div at bounding box center [509, 116] width 1018 height 773
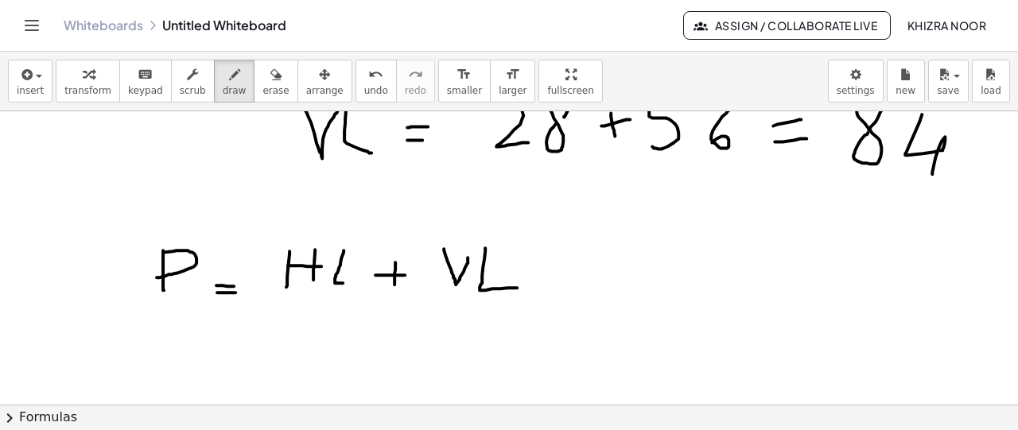
scroll to position [442, 0]
drag, startPoint x: 290, startPoint y: 326, endPoint x: 296, endPoint y: 376, distance: 50.5
click at [296, 376] on div at bounding box center [509, 55] width 1018 height 773
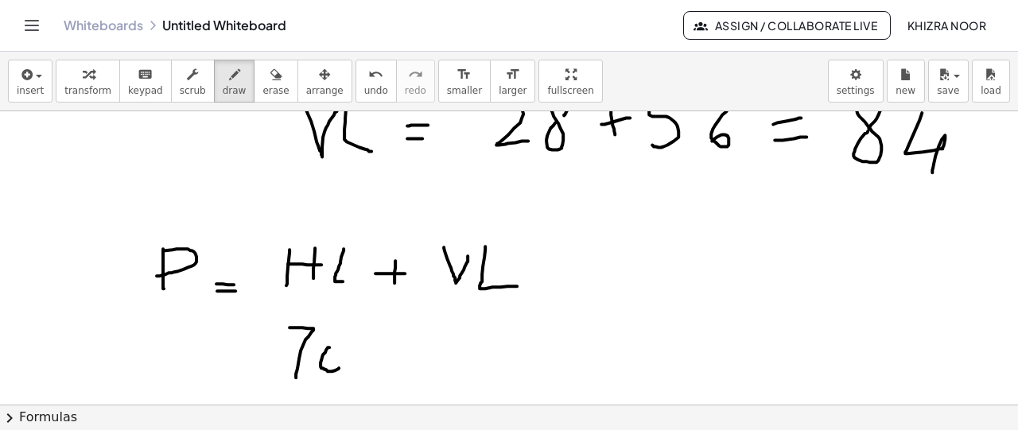
click at [332, 343] on div at bounding box center [509, 55] width 1018 height 773
drag, startPoint x: 383, startPoint y: 340, endPoint x: 379, endPoint y: 367, distance: 27.5
click at [379, 367] on div at bounding box center [509, 55] width 1018 height 773
drag, startPoint x: 359, startPoint y: 347, endPoint x: 391, endPoint y: 349, distance: 31.9
click at [391, 349] on div at bounding box center [509, 55] width 1018 height 773
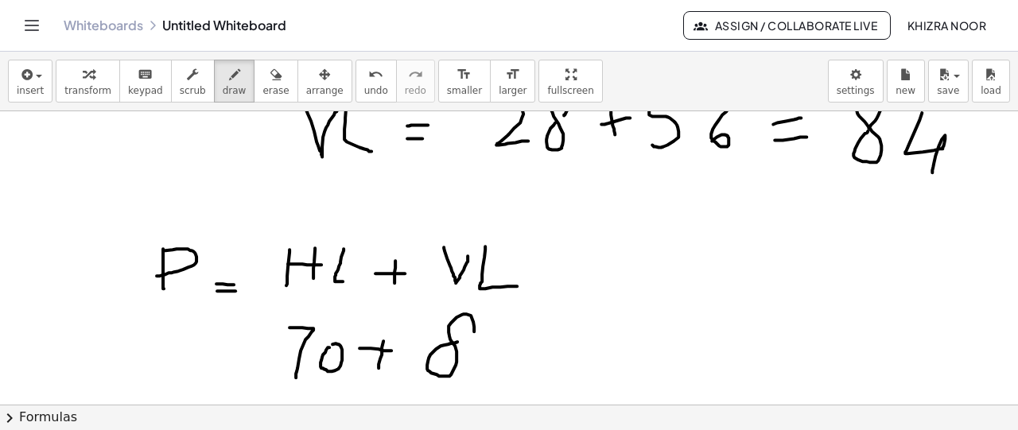
click at [461, 342] on div at bounding box center [509, 55] width 1018 height 773
drag, startPoint x: 492, startPoint y: 324, endPoint x: 497, endPoint y: 379, distance: 55.2
click at [497, 379] on div at bounding box center [509, 55] width 1018 height 773
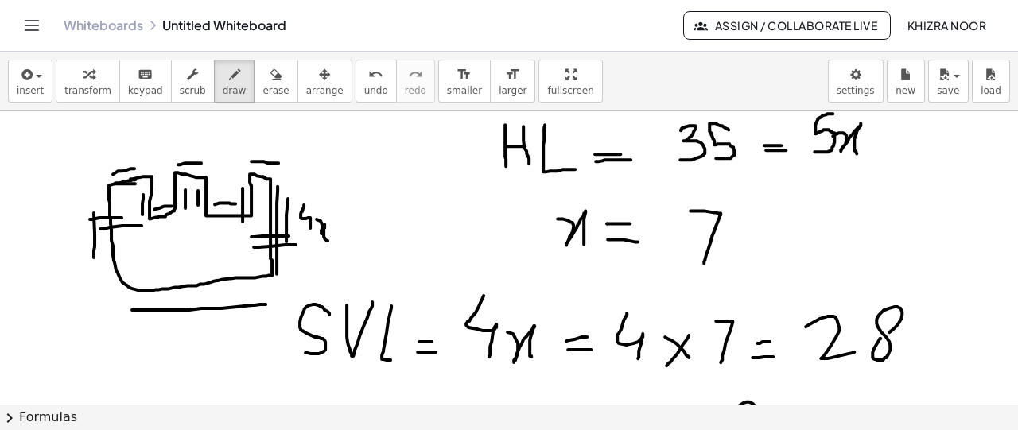
scroll to position [8, 0]
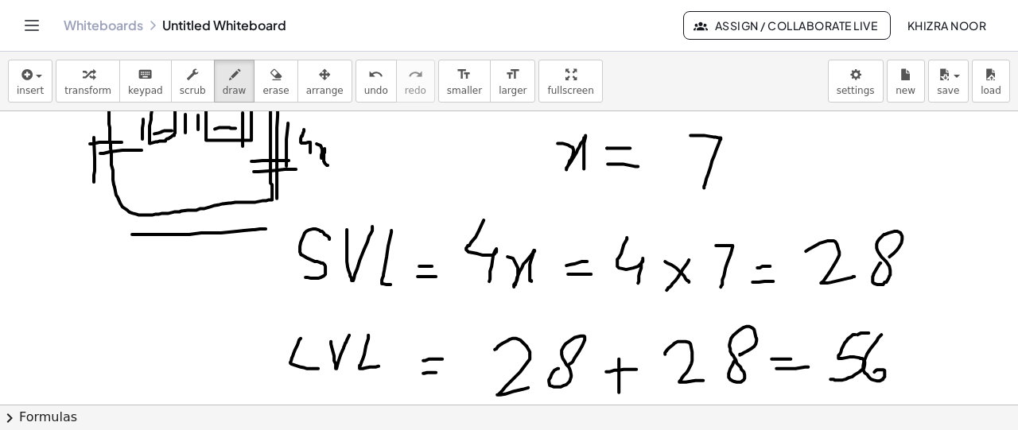
scroll to position [0, 0]
